Goal: Task Accomplishment & Management: Use online tool/utility

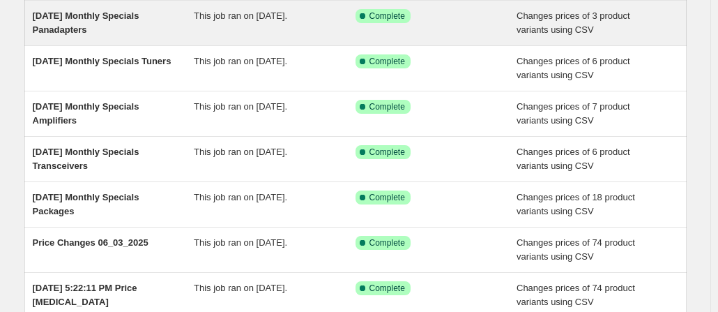
scroll to position [218, 0]
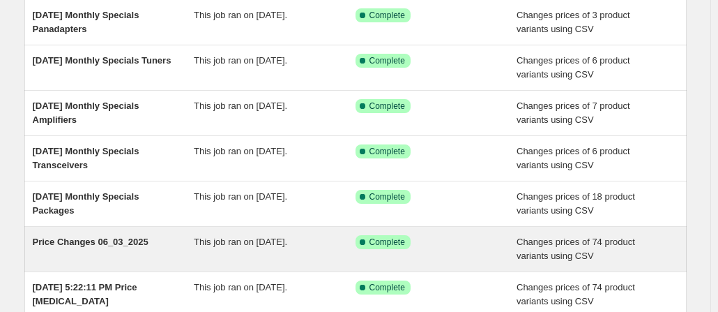
click at [89, 238] on span "Price Changes 06_03_2025" at bounding box center [91, 241] width 116 height 10
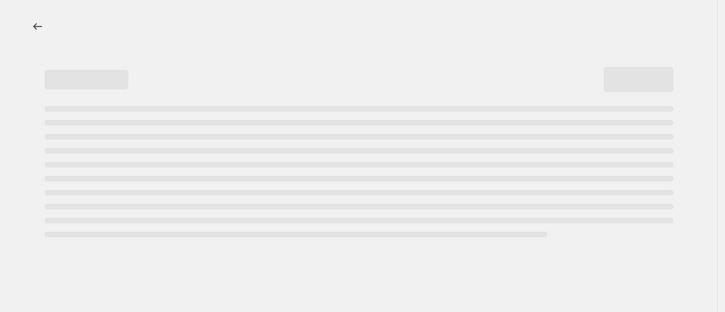
click at [89, 238] on div "Page loading" at bounding box center [359, 174] width 629 height 137
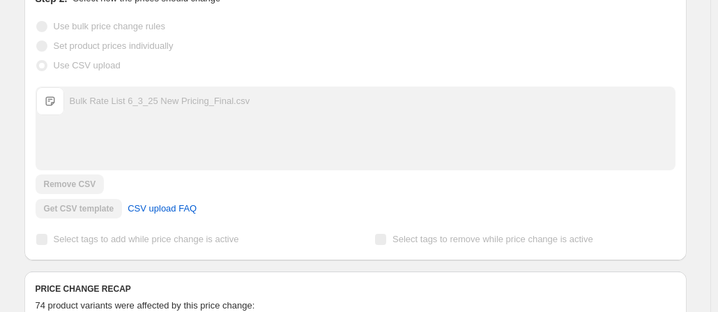
scroll to position [303, 0]
click at [151, 125] on div "Bulk Rate List 6_3_25 New Pricing_Final.csv Bulk Rate List 6_3_25 New Pricing_F…" at bounding box center [355, 127] width 639 height 82
drag, startPoint x: 151, startPoint y: 125, endPoint x: 146, endPoint y: 189, distance: 64.3
click at [146, 189] on div "Upload files Bulk Rate List 6_3_25 New Pricing_Final.csv Bulk Rate List 6_3_25 …" at bounding box center [356, 152] width 640 height 132
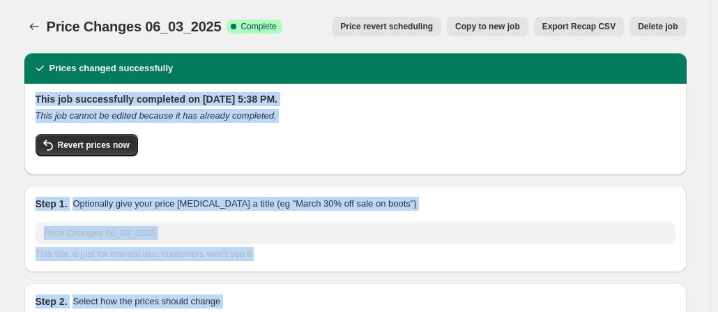
scroll to position [0, 0]
drag, startPoint x: 151, startPoint y: 123, endPoint x: 203, endPoint y: 54, distance: 87.2
click at [576, 20] on button "Export Recap CSV" at bounding box center [579, 27] width 90 height 20
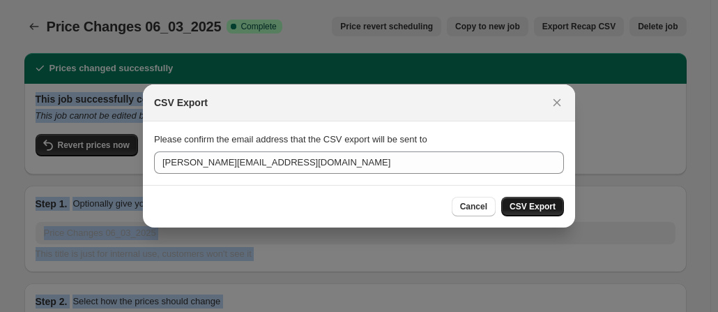
click at [527, 204] on span "CSV Export" at bounding box center [533, 206] width 46 height 11
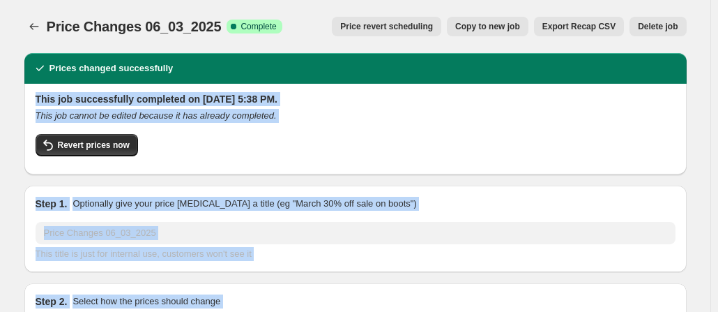
click at [231, 76] on div "Prices changed successfully" at bounding box center [355, 68] width 662 height 31
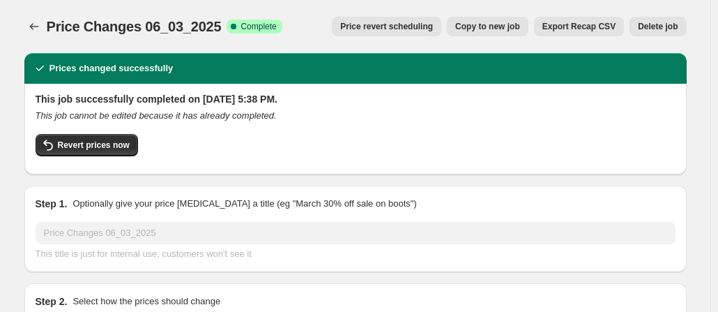
click at [231, 76] on div "Prices changed successfully" at bounding box center [355, 68] width 662 height 31
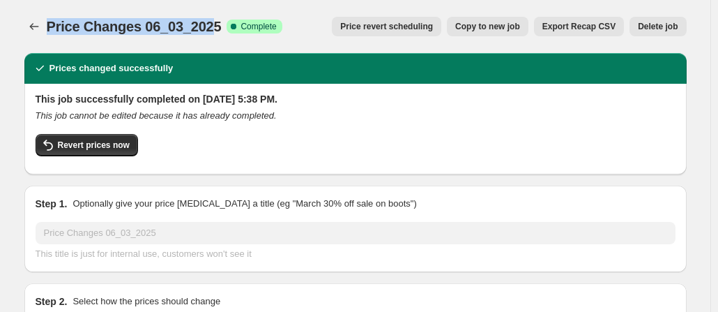
drag, startPoint x: 50, startPoint y: 25, endPoint x: 206, endPoint y: 12, distance: 157.4
click at [206, 12] on div "Price Changes 06_03_2025. This page is ready Price Changes 06_03_2025 Success C…" at bounding box center [355, 26] width 662 height 53
click at [52, 23] on span "Price Changes 06_03_2025" at bounding box center [134, 26] width 175 height 15
drag, startPoint x: 215, startPoint y: 24, endPoint x: 46, endPoint y: 52, distance: 171.0
click at [46, 52] on div "Price Changes 06_03_2025. This page is ready Price Changes 06_03_2025 Success C…" at bounding box center [355, 26] width 662 height 53
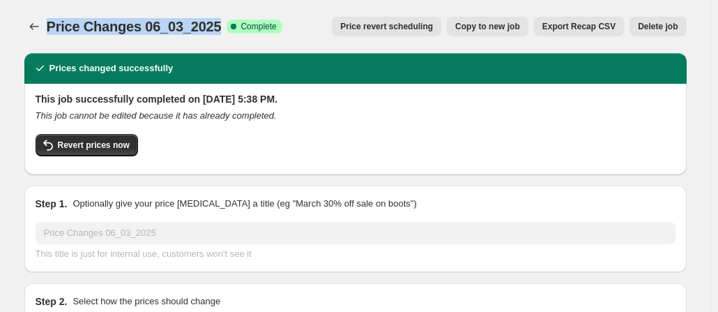
copy span "Price Changes 06_03_2025"
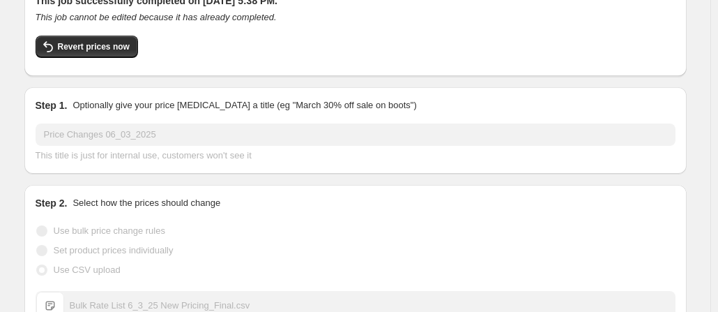
scroll to position [98, 0]
click at [517, 243] on div "Set product prices individually" at bounding box center [356, 251] width 640 height 20
